Goal: Task Accomplishment & Management: Complete application form

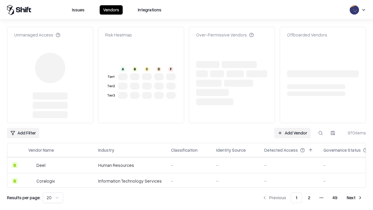
click at [293, 128] on link "Add Vendor" at bounding box center [292, 133] width 36 height 11
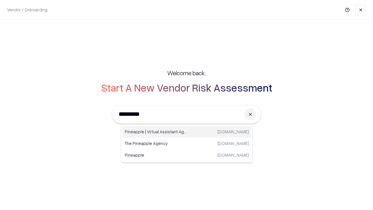
click at [187, 132] on div "Pineapple | Virtual Assistant Agency [DOMAIN_NAME]" at bounding box center [187, 132] width 129 height 12
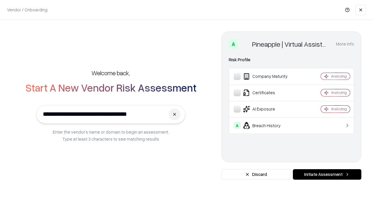
type input "**********"
click at [327, 174] on button "Initiate Assessment" at bounding box center [327, 174] width 69 height 11
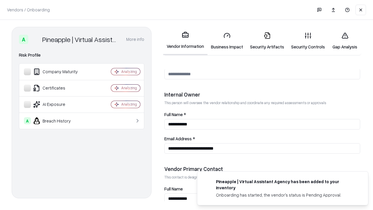
scroll to position [302, 0]
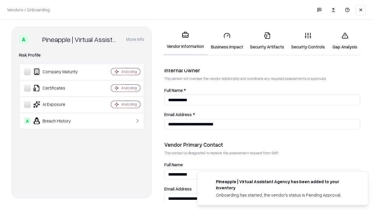
click at [227, 41] on link "Business Impact" at bounding box center [227, 40] width 39 height 27
click at [345, 41] on link "Gap Analysis" at bounding box center [345, 40] width 33 height 27
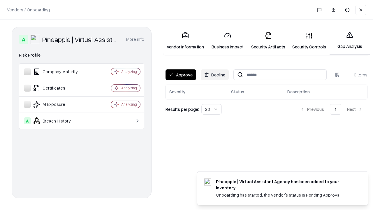
click at [181, 75] on button "Approve" at bounding box center [181, 74] width 31 height 11
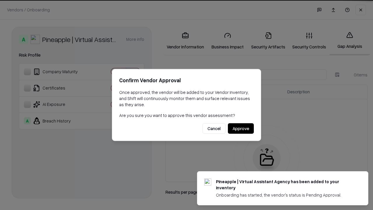
click at [241, 128] on button "Approve" at bounding box center [241, 128] width 26 height 11
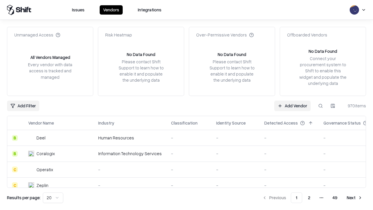
type input "**********"
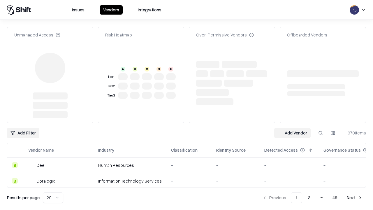
click at [293, 133] on link "Add Vendor" at bounding box center [292, 133] width 36 height 11
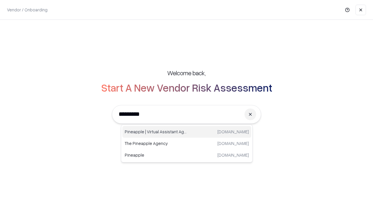
click at [187, 132] on div "Pineapple | Virtual Assistant Agency [DOMAIN_NAME]" at bounding box center [187, 132] width 129 height 12
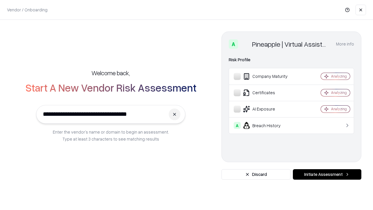
type input "**********"
click at [327, 174] on button "Initiate Assessment" at bounding box center [327, 174] width 69 height 11
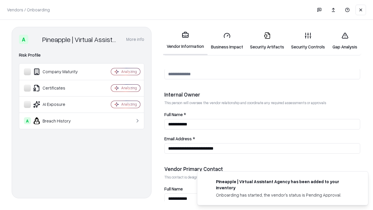
scroll to position [302, 0]
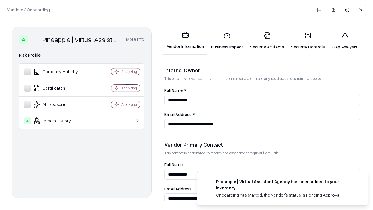
click at [345, 41] on link "Gap Analysis" at bounding box center [345, 40] width 33 height 27
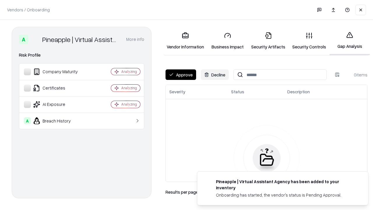
click at [181, 75] on button "Approve" at bounding box center [181, 74] width 31 height 11
